Goal: Task Accomplishment & Management: Use online tool/utility

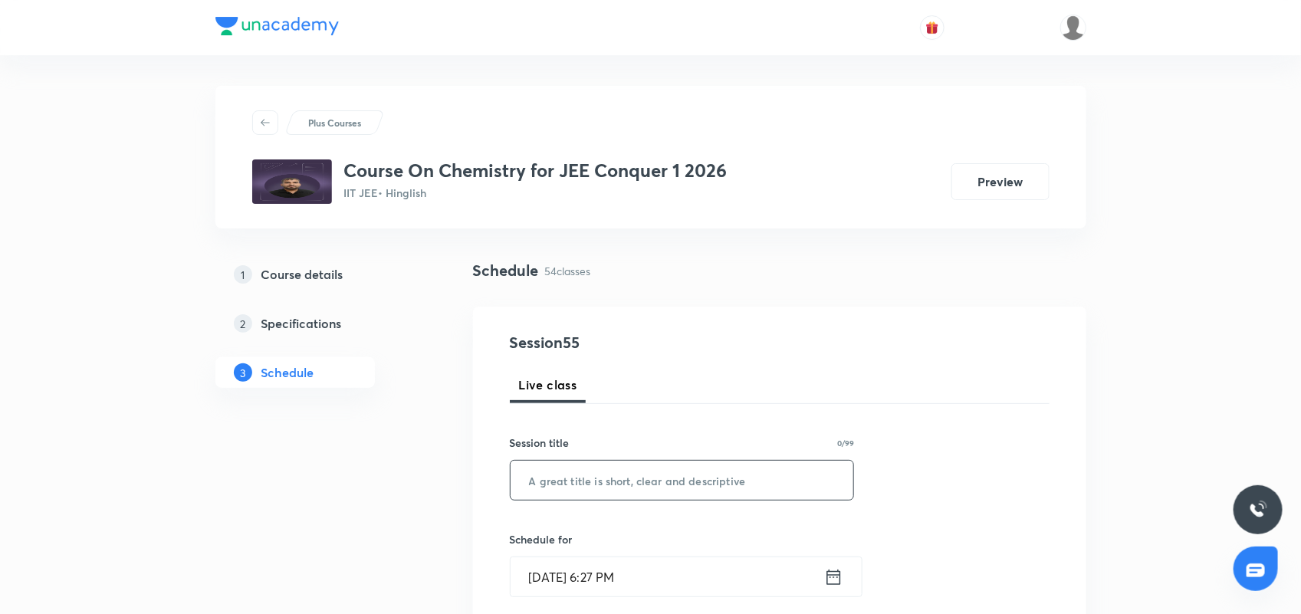
click at [564, 485] on input "text" at bounding box center [683, 480] width 344 height 39
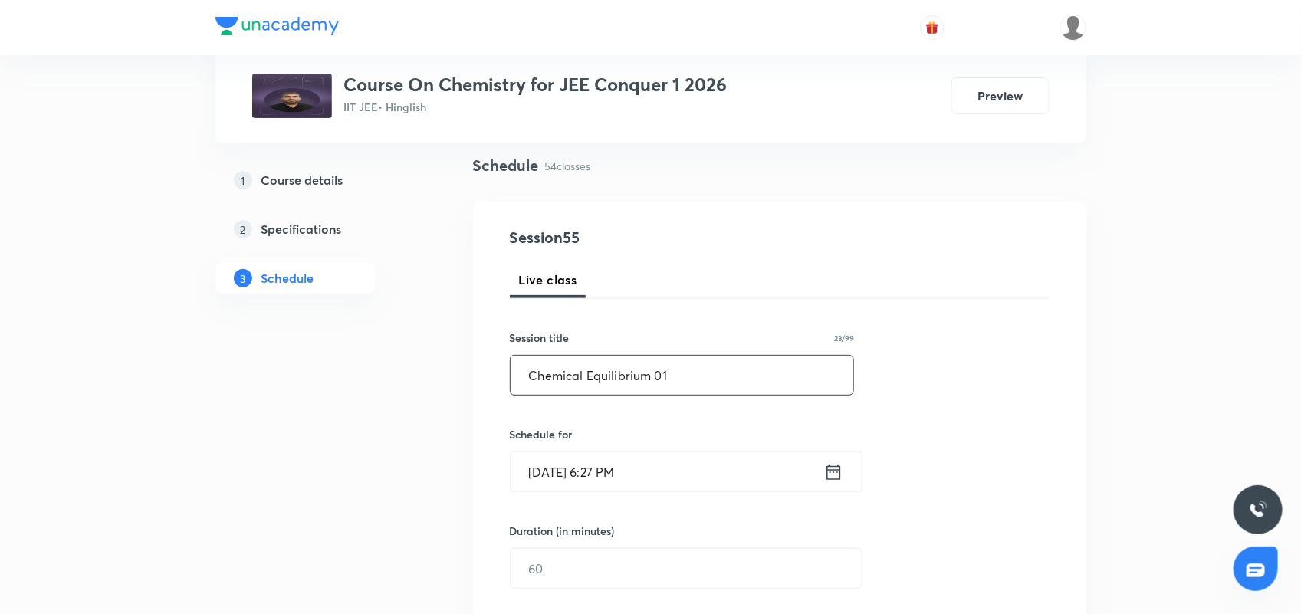
scroll to position [288, 0]
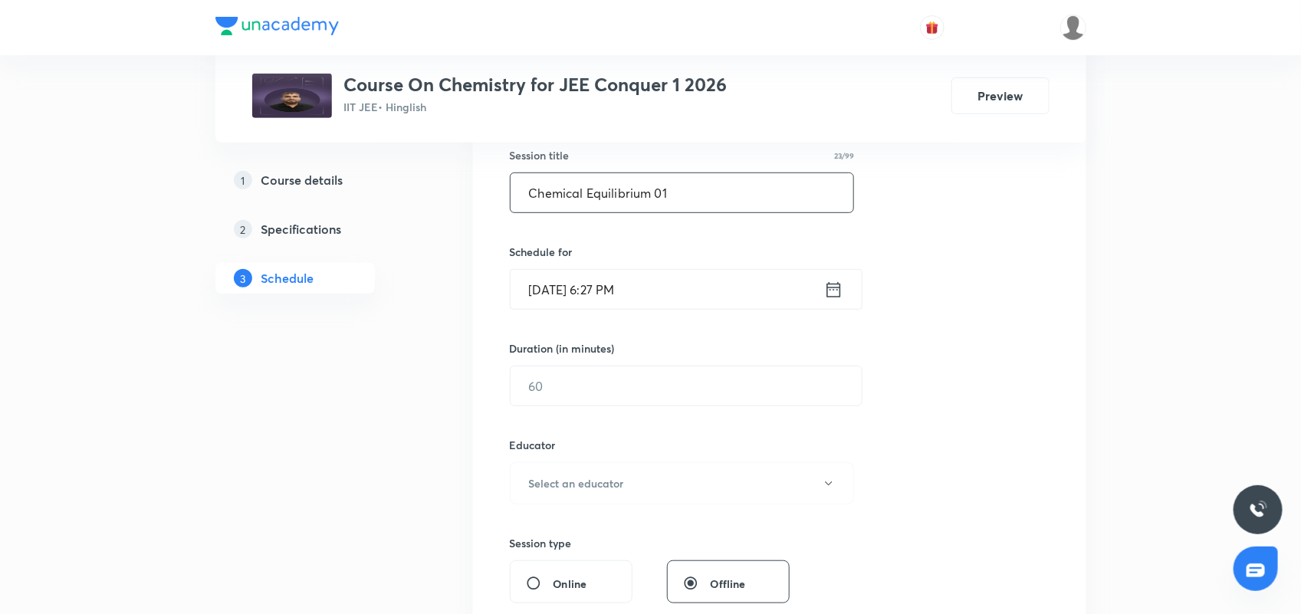
type input "Chemical Equilibrium 01"
click at [837, 288] on icon at bounding box center [834, 288] width 14 height 15
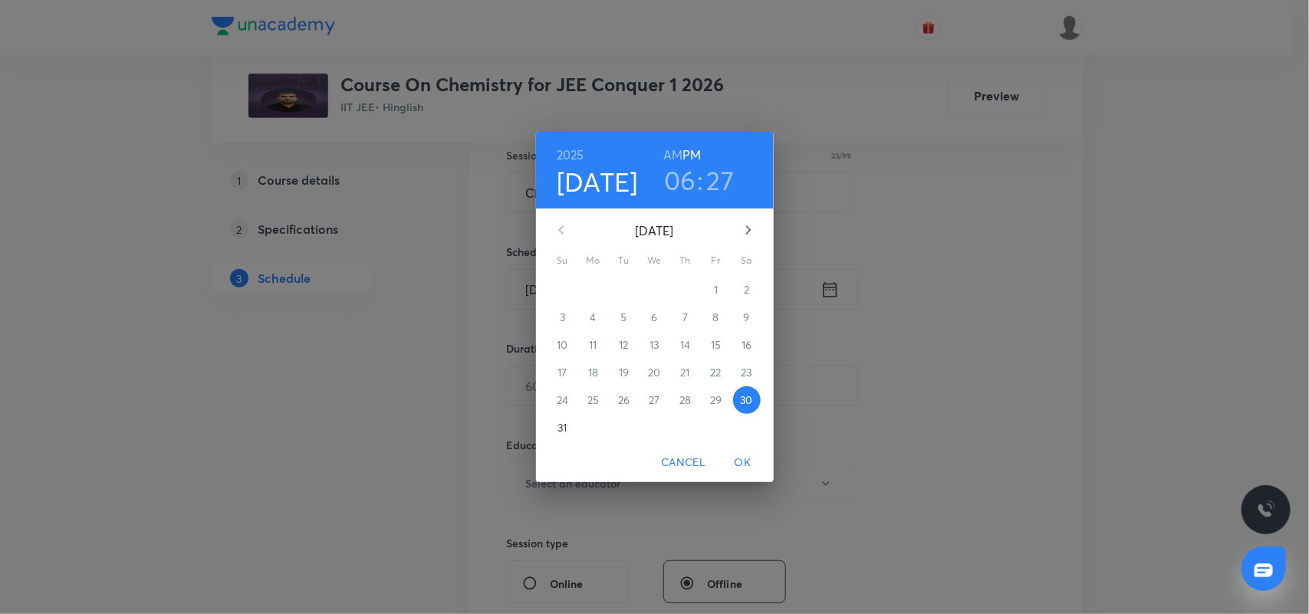
click at [566, 428] on span "31" at bounding box center [563, 427] width 28 height 15
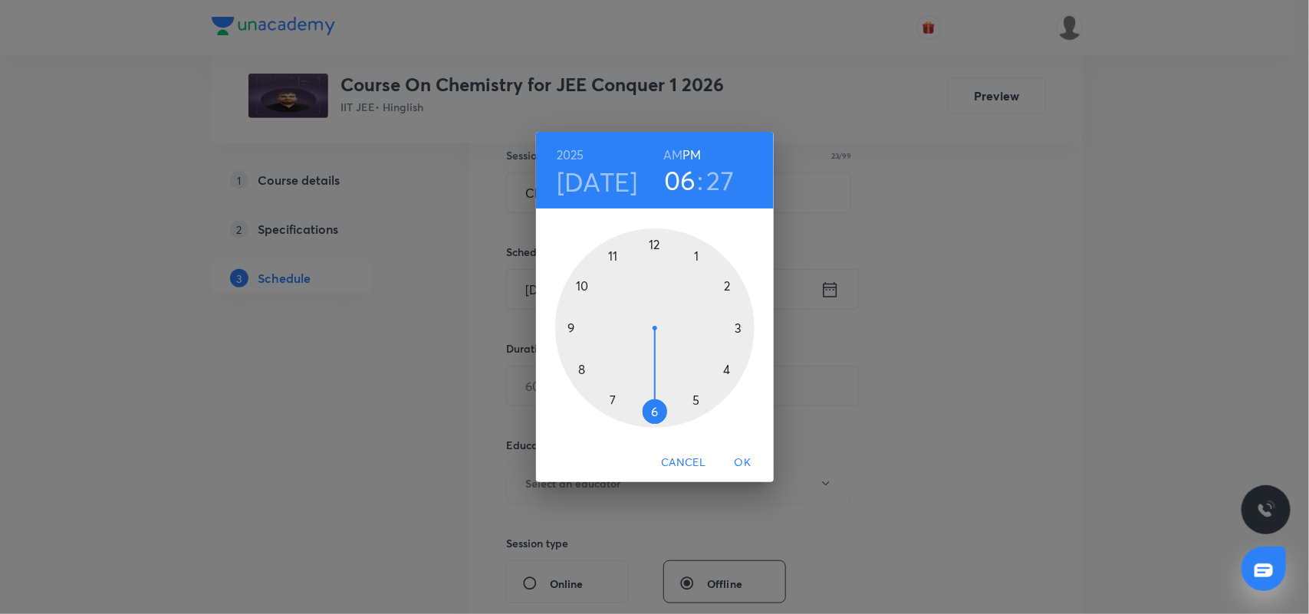
click at [669, 154] on h6 "AM" at bounding box center [672, 154] width 19 height 21
click at [580, 289] on div at bounding box center [654, 328] width 199 height 199
click at [650, 242] on div at bounding box center [654, 328] width 199 height 199
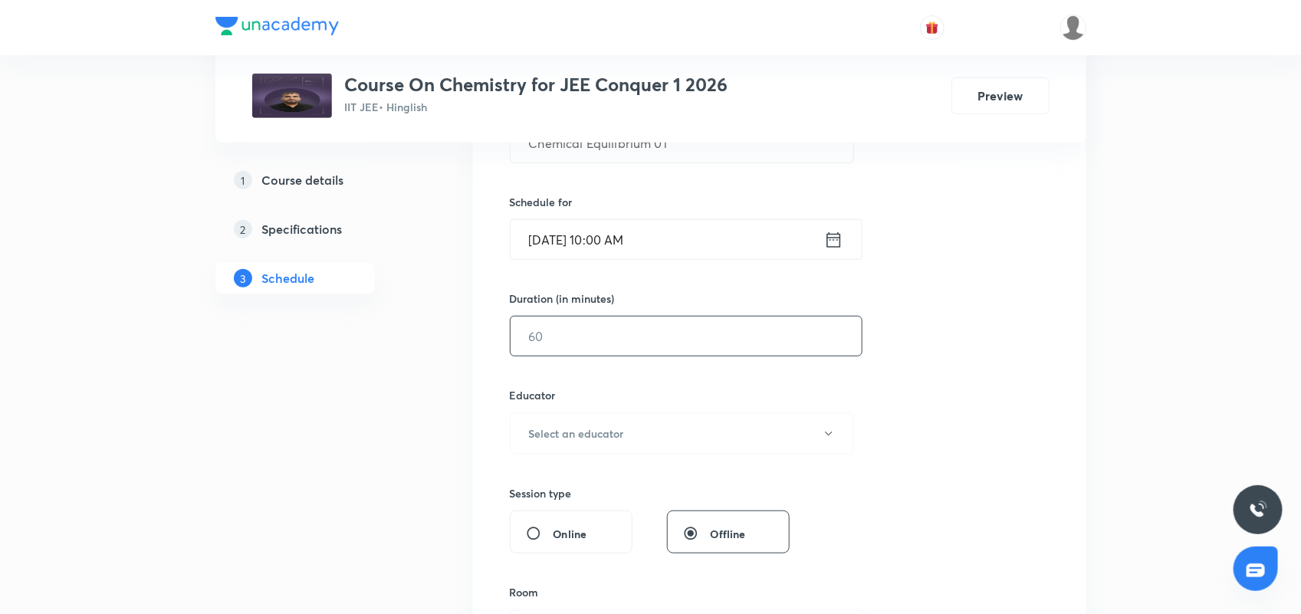
scroll to position [383, 0]
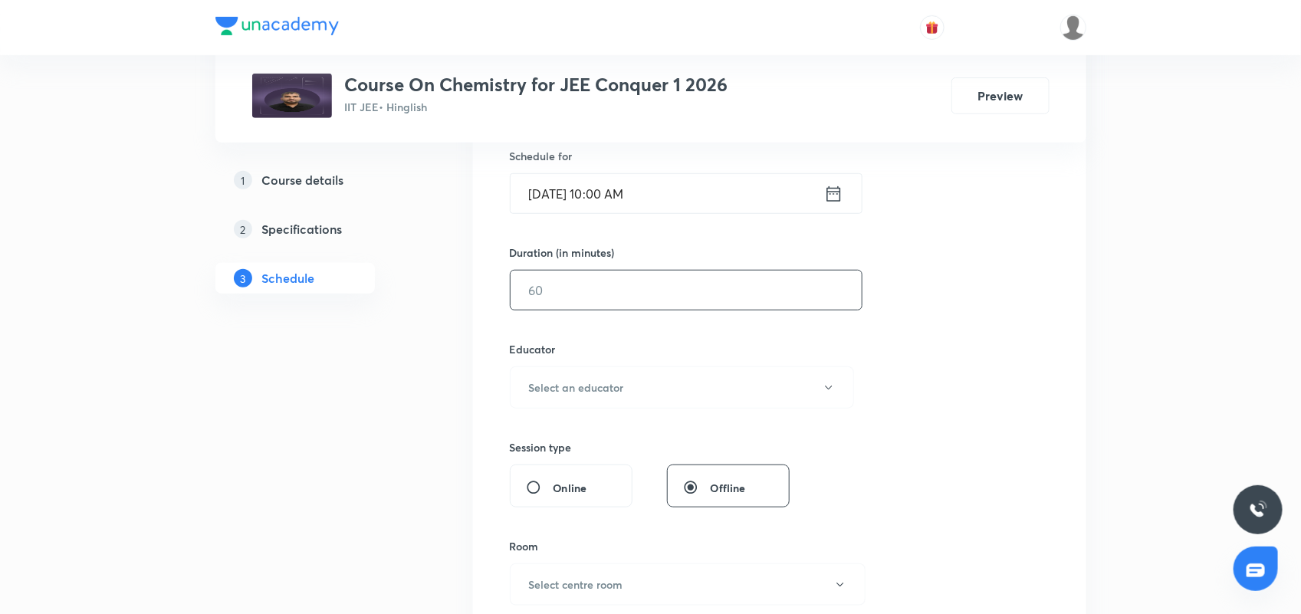
click at [627, 291] on input "text" at bounding box center [686, 290] width 351 height 39
type input "240"
click at [623, 373] on button "Select an educator" at bounding box center [682, 388] width 345 height 42
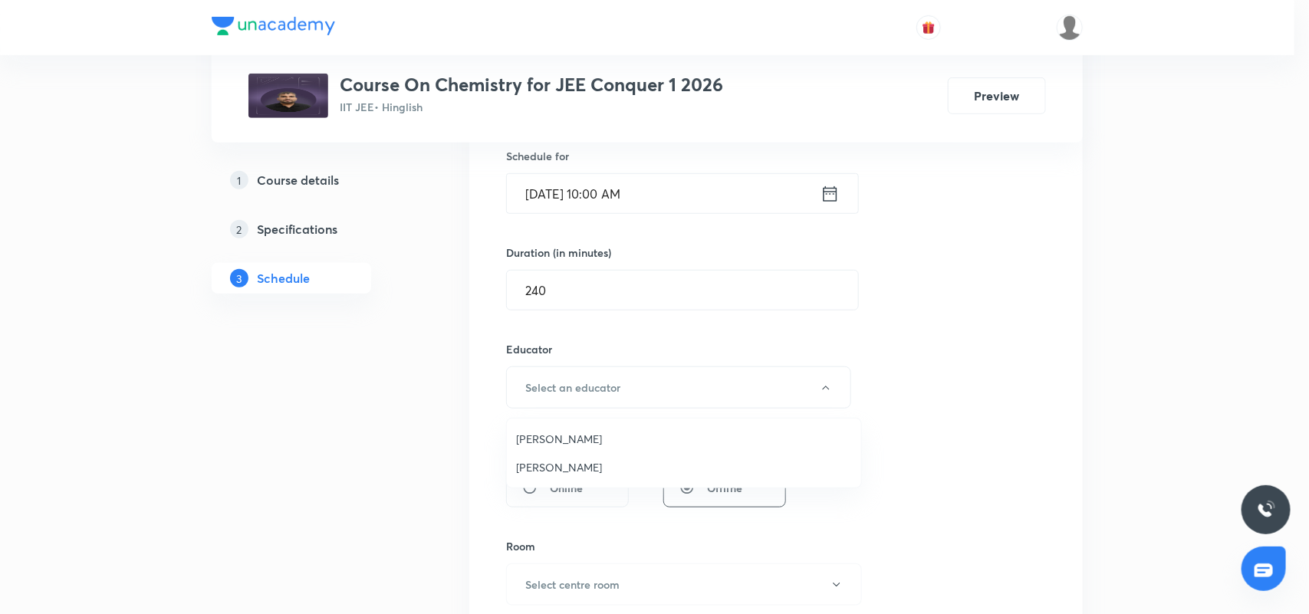
click at [581, 436] on span "[PERSON_NAME]" at bounding box center [684, 439] width 336 height 16
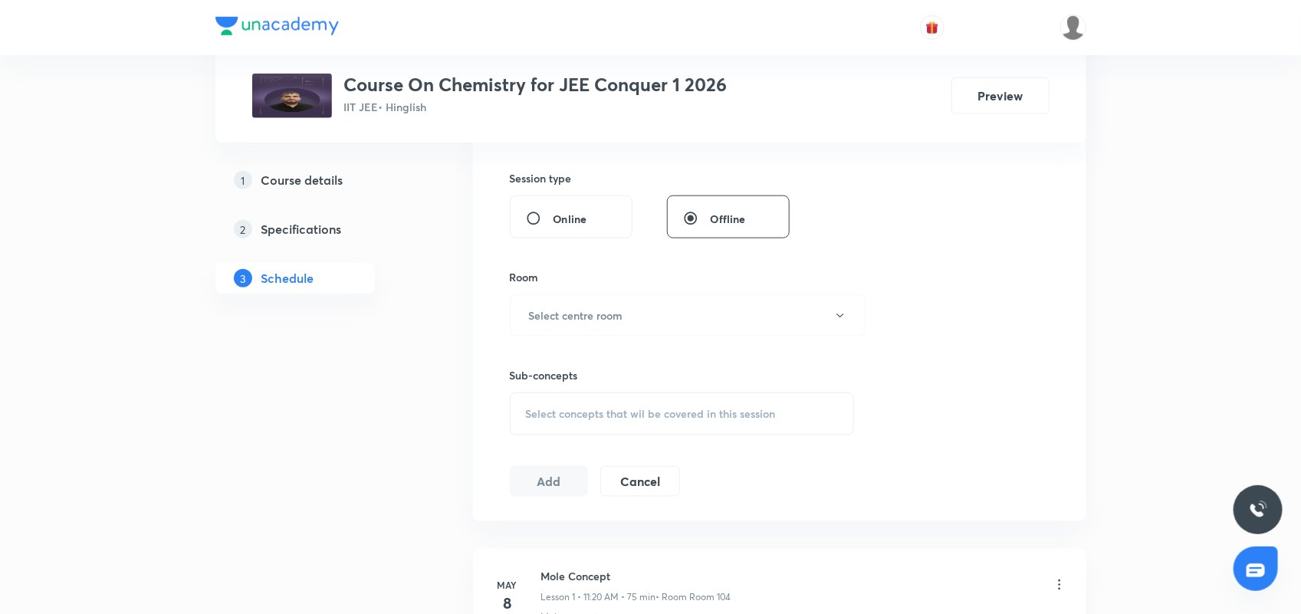
scroll to position [671, 0]
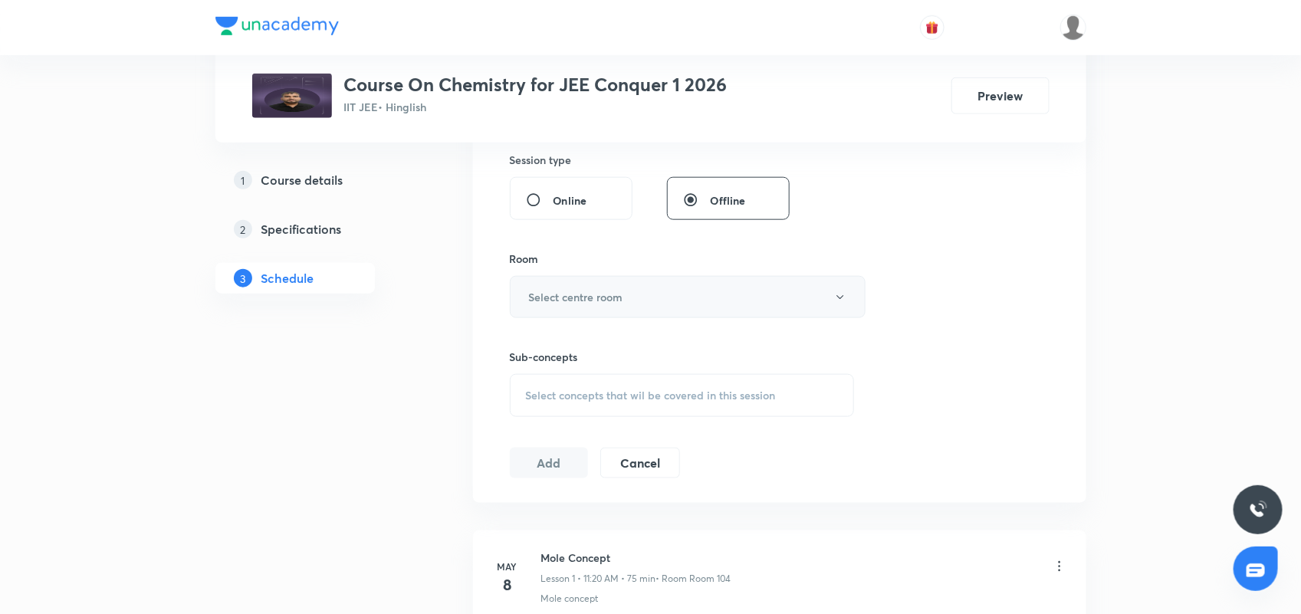
click at [580, 295] on h6 "Select centre room" at bounding box center [576, 297] width 94 height 16
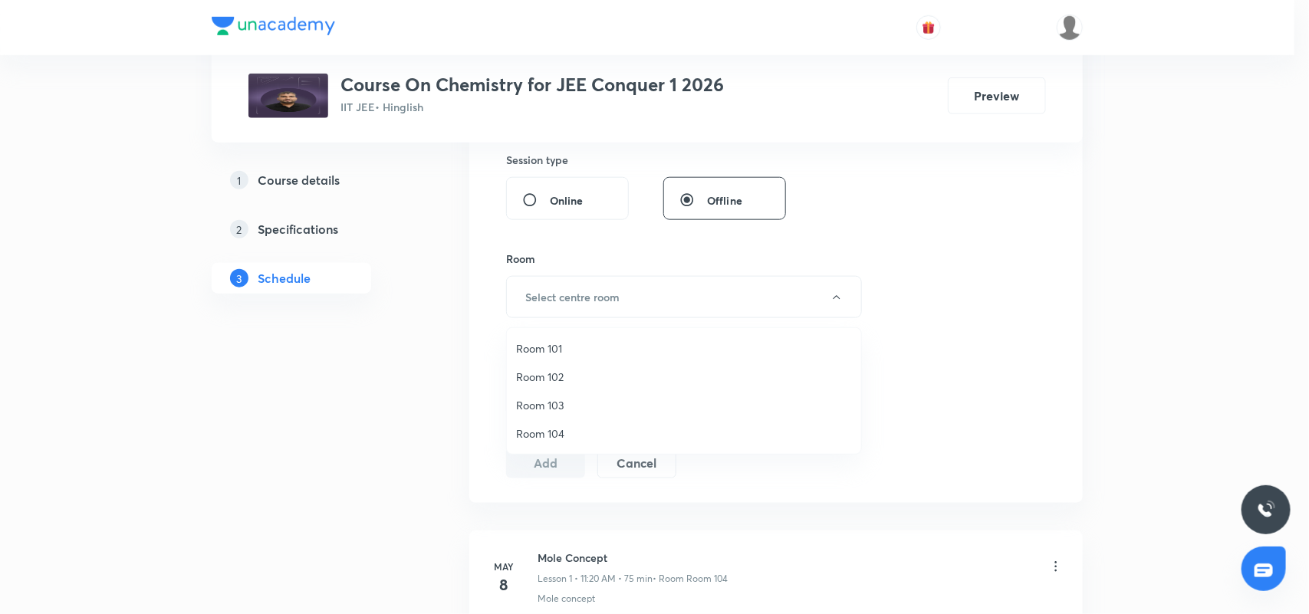
click at [558, 423] on li "Room 104" at bounding box center [684, 433] width 354 height 28
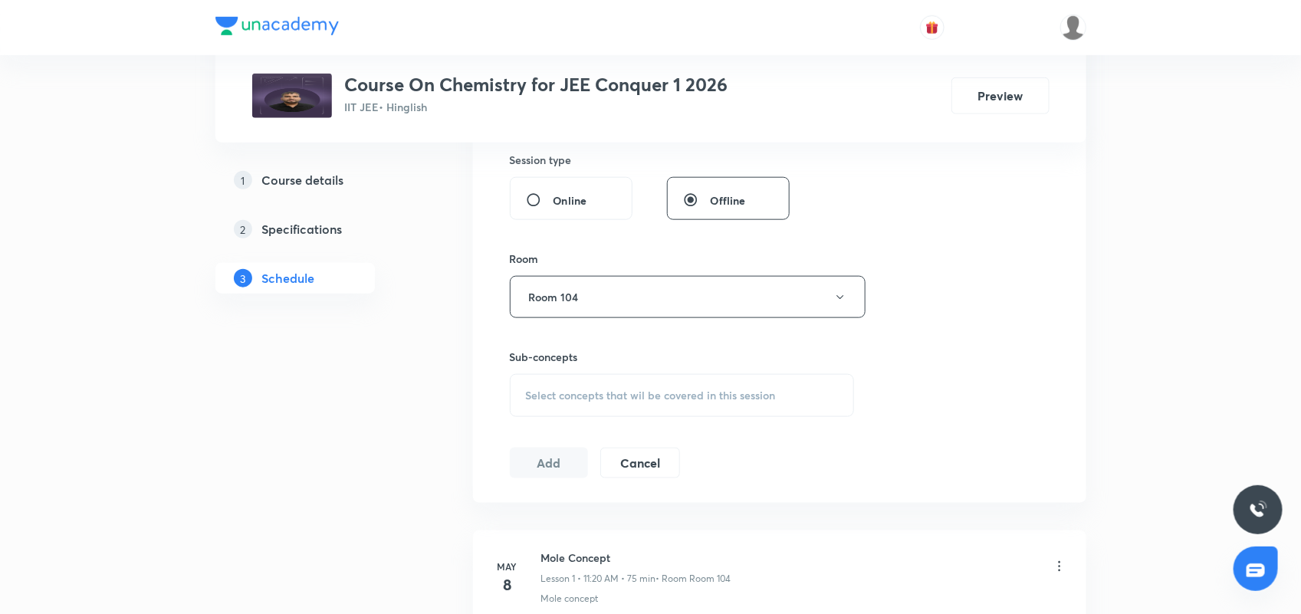
click at [588, 369] on div "Sub-concepts Select concepts that wil be covered in this session" at bounding box center [682, 383] width 345 height 68
click at [589, 396] on span "Select concepts that wil be covered in this session" at bounding box center [651, 396] width 250 height 12
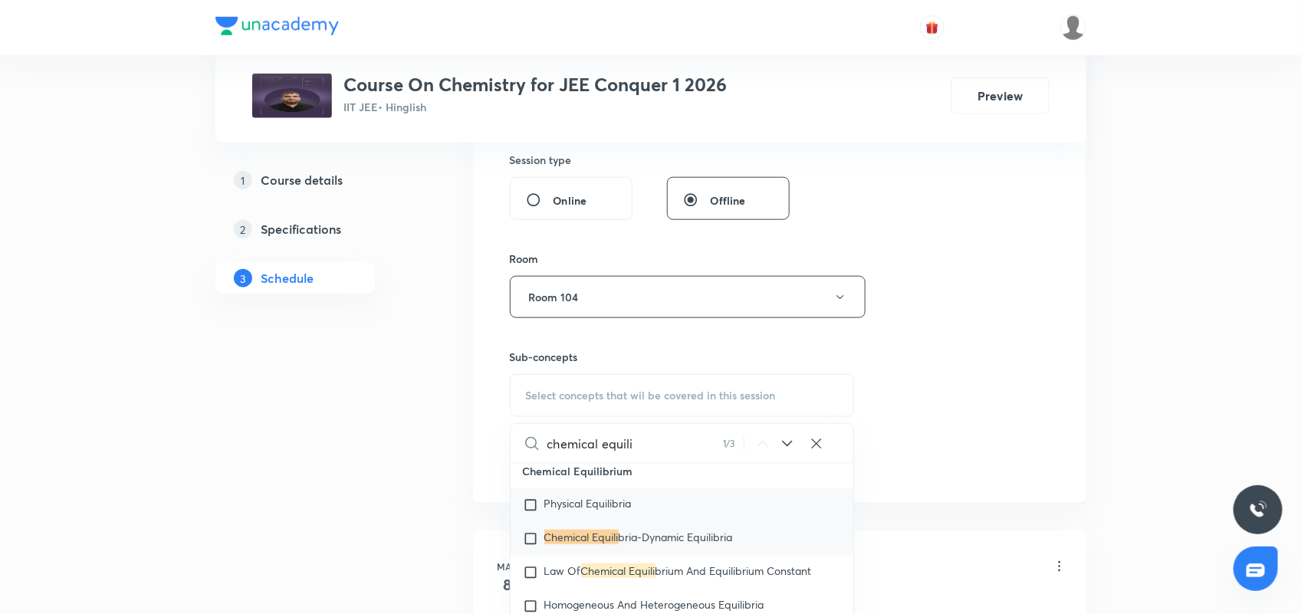
scroll to position [3274, 0]
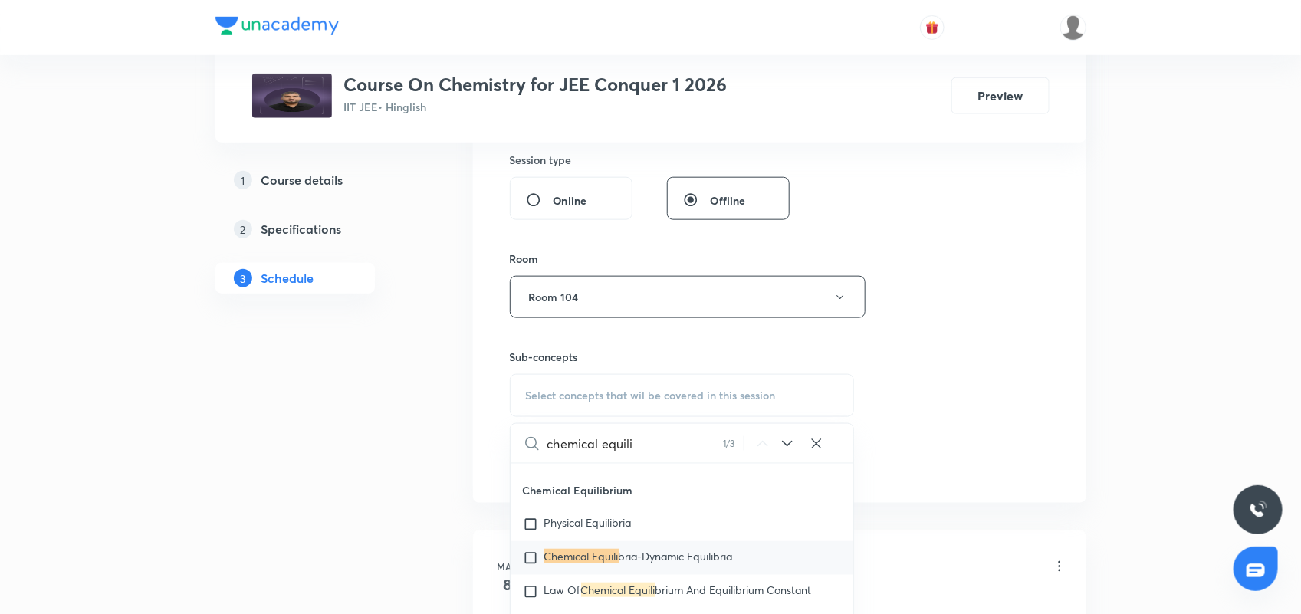
type input "chemical equili"
drag, startPoint x: 681, startPoint y: 569, endPoint x: 993, endPoint y: 334, distance: 390.9
click at [684, 564] on span "bria-Dynamic Equilibria" at bounding box center [676, 556] width 114 height 15
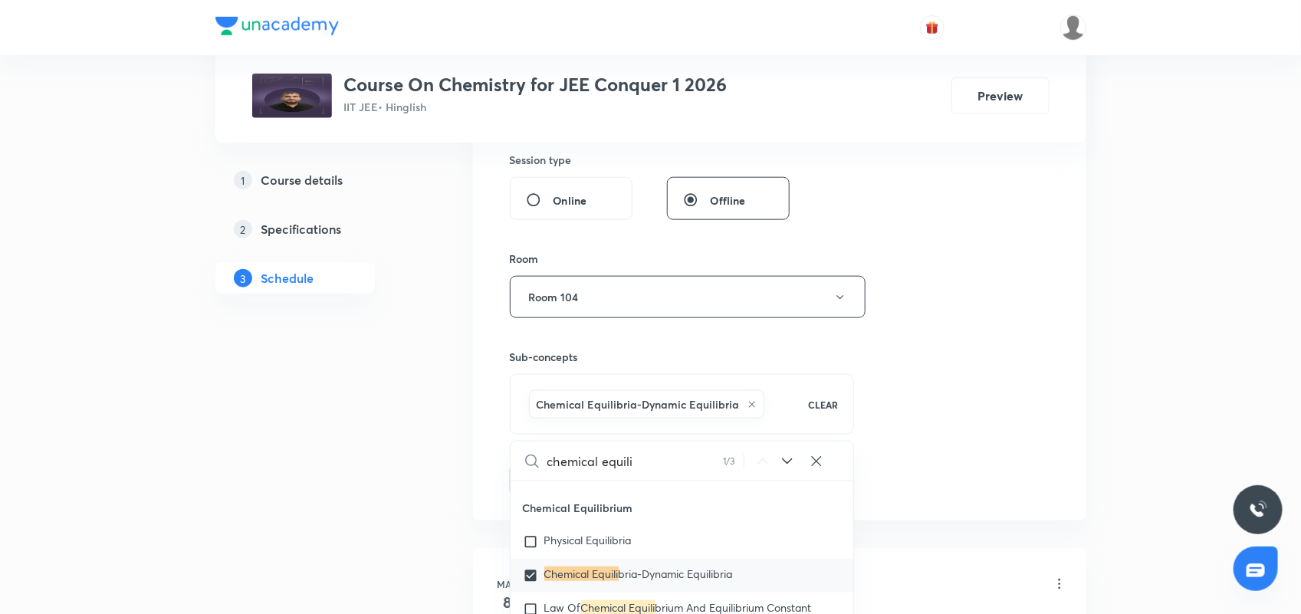
checkbox input "true"
drag, startPoint x: 982, startPoint y: 332, endPoint x: 883, endPoint y: 354, distance: 101.2
click at [976, 334] on div "Session 55 Live class Session title 23/99 Chemical Equilibrium 01 ​ Schedule fo…" at bounding box center [780, 78] width 540 height 836
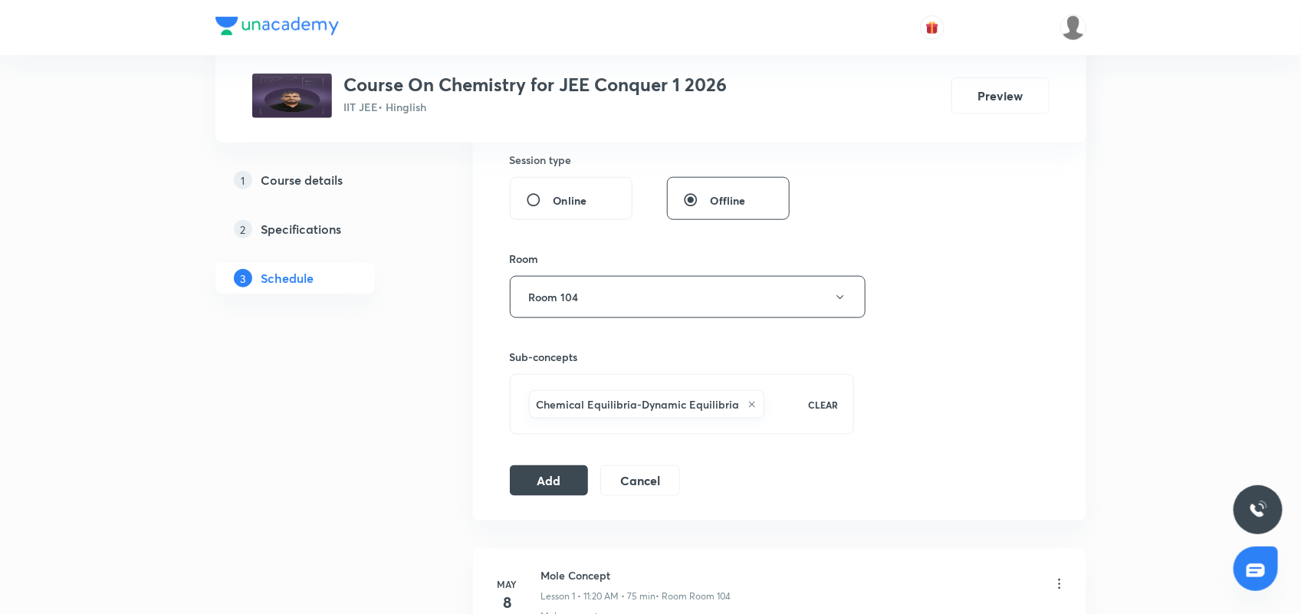
drag, startPoint x: 541, startPoint y: 489, endPoint x: 718, endPoint y: 473, distance: 177.9
click at [542, 488] on button "Add" at bounding box center [549, 480] width 79 height 31
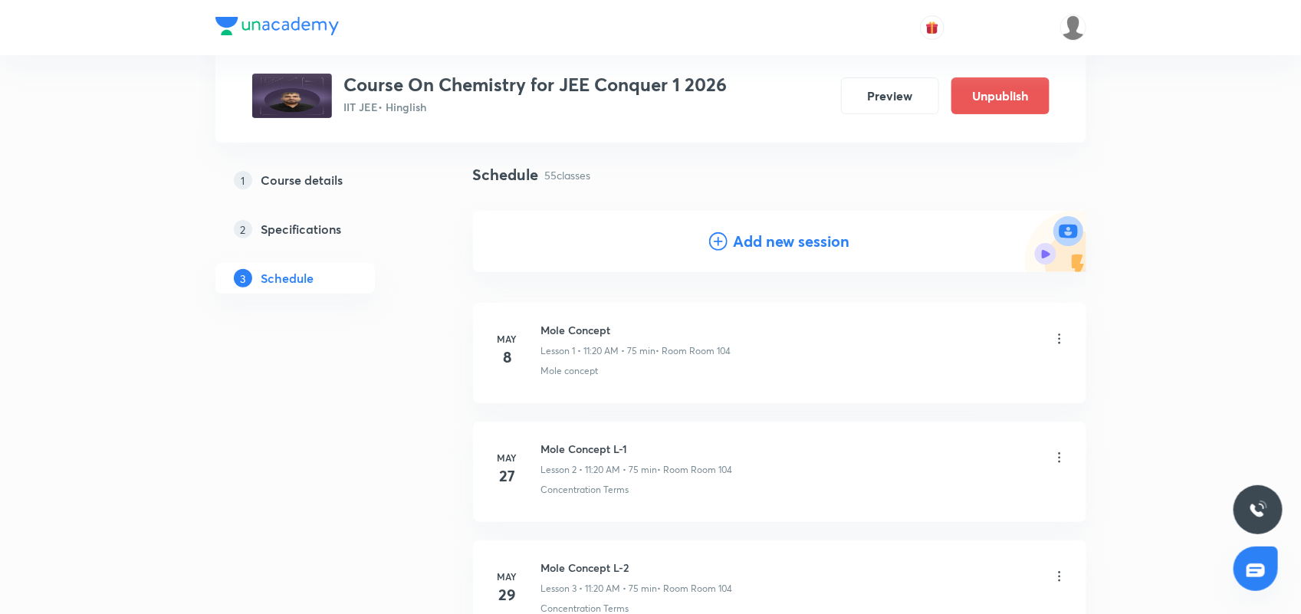
drag, startPoint x: 1, startPoint y: 140, endPoint x: 806, endPoint y: 652, distance: 953.9
drag, startPoint x: 594, startPoint y: 211, endPoint x: 606, endPoint y: 263, distance: 53.4
click at [600, 238] on div "Add new session" at bounding box center [779, 241] width 613 height 61
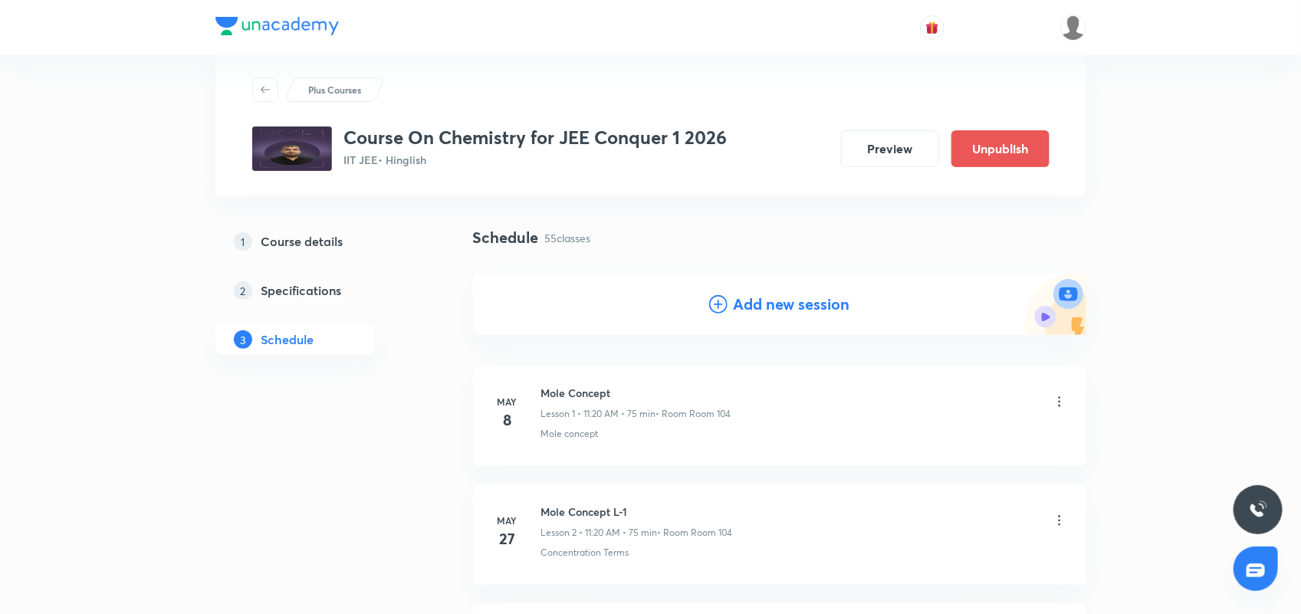
scroll to position [0, 0]
